Goal: Navigation & Orientation: Find specific page/section

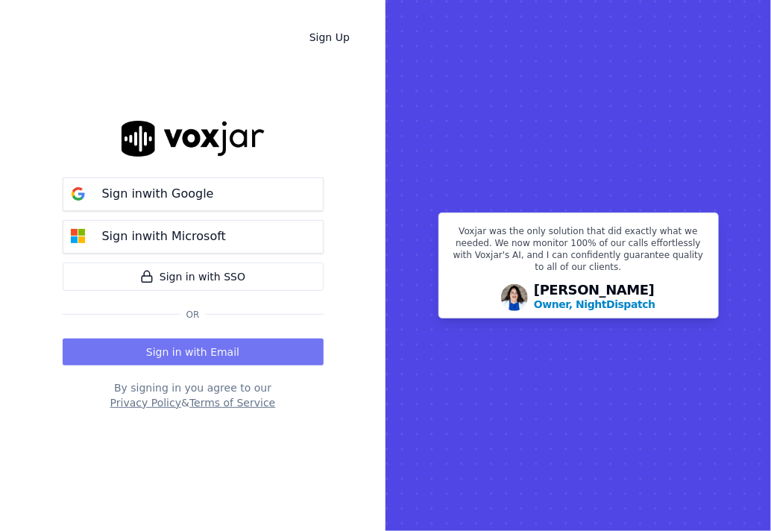
click at [198, 350] on button "Sign in with Email" at bounding box center [193, 351] width 261 height 27
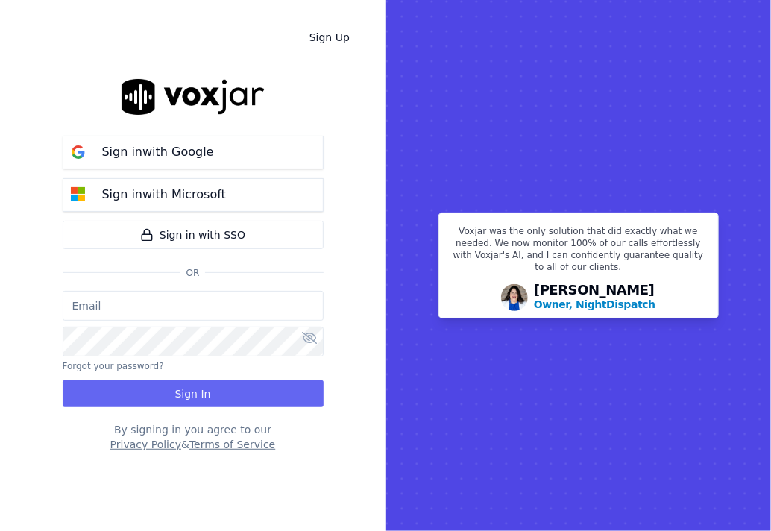
type input "dawe@asilpc.com"
click at [200, 318] on input "dawe@asilpc.com" at bounding box center [193, 306] width 261 height 30
click at [66, 426] on div "By signing in you agree to our Privacy Policy & Terms of Service" at bounding box center [193, 437] width 261 height 30
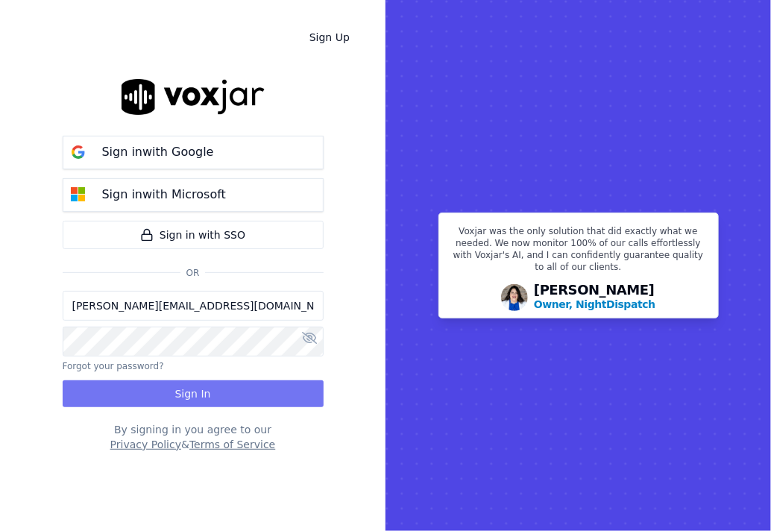
click at [90, 387] on button "Sign In" at bounding box center [193, 393] width 261 height 27
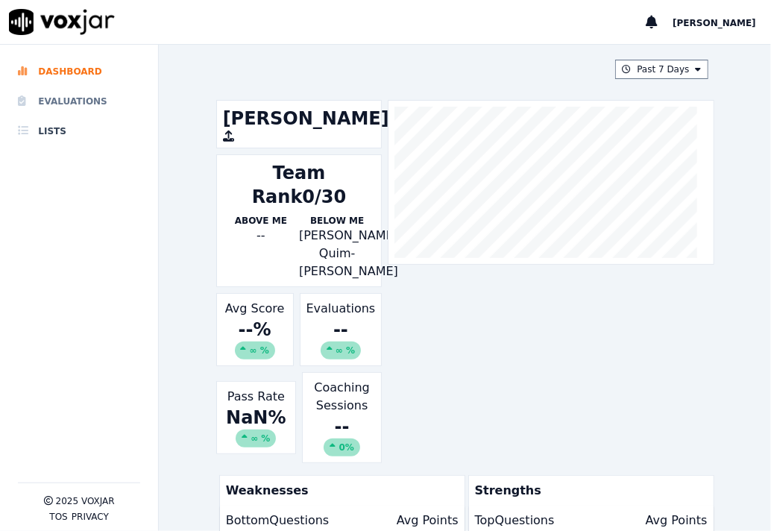
click at [55, 101] on li "Evaluations" at bounding box center [79, 101] width 122 height 30
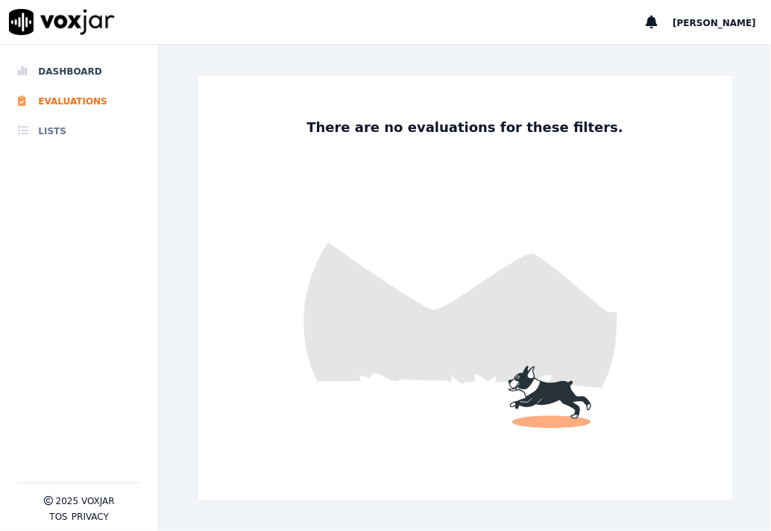
click at [57, 132] on li "Lists" at bounding box center [79, 131] width 122 height 30
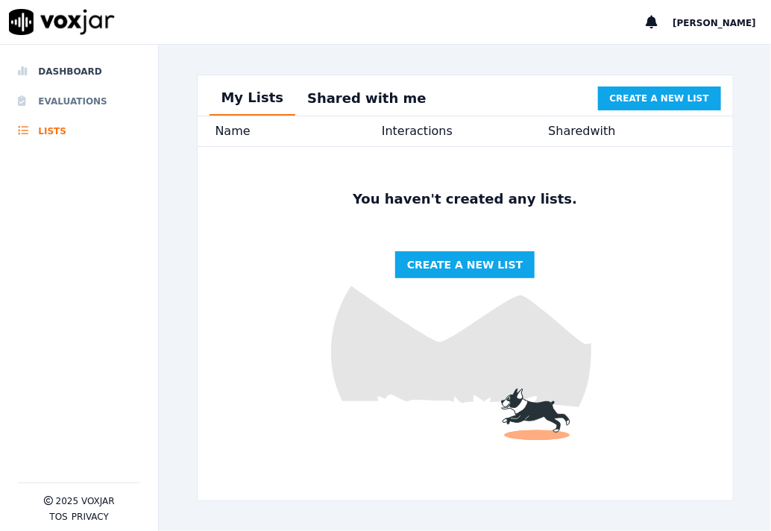
click at [57, 101] on li "Evaluations" at bounding box center [79, 101] width 122 height 30
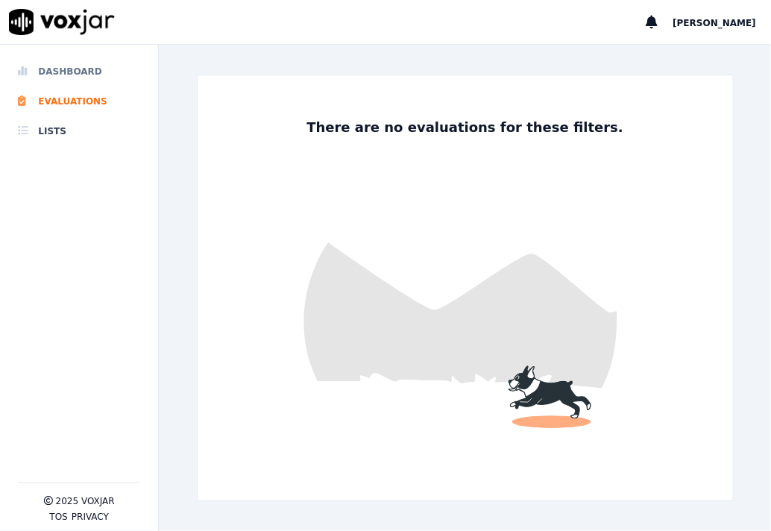
click at [75, 78] on li "Dashboard" at bounding box center [79, 72] width 122 height 30
